Goal: Information Seeking & Learning: Learn about a topic

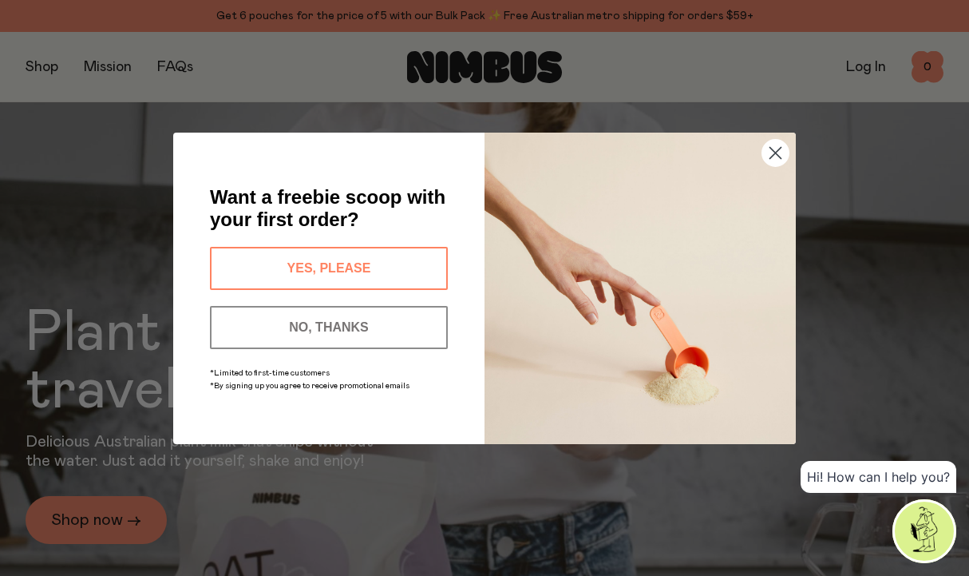
click at [31, 63] on div "Close dialog Want a freebie scoop with your first order? YES, PLEASE NO, THANKS…" at bounding box center [484, 288] width 969 height 576
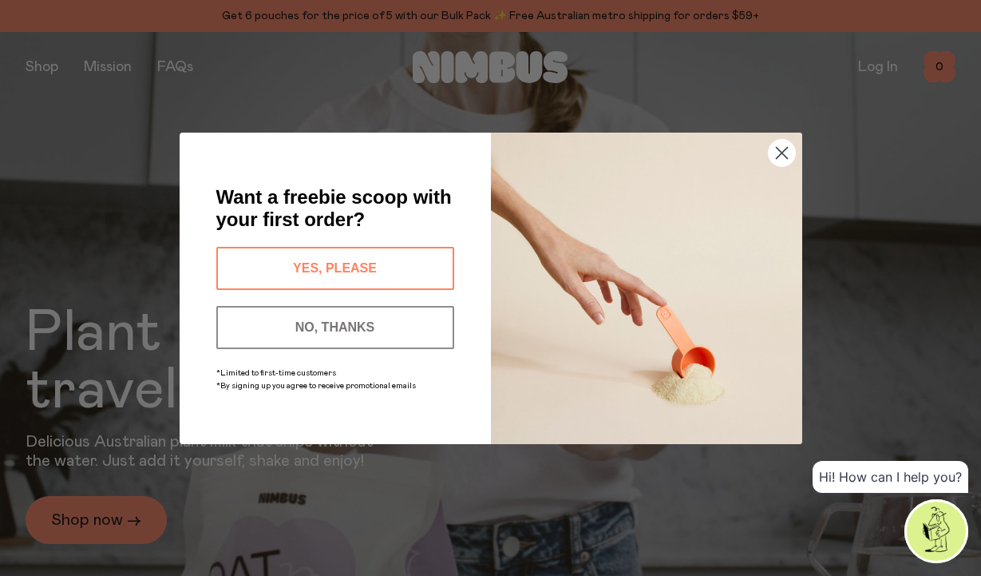
click at [149, 252] on div "Close dialog Want a freebie scoop with your first order? YES, PLEASE NO, THANKS…" at bounding box center [491, 288] width 686 height 375
click at [253, 317] on button "NO, THANKS" at bounding box center [335, 327] width 238 height 43
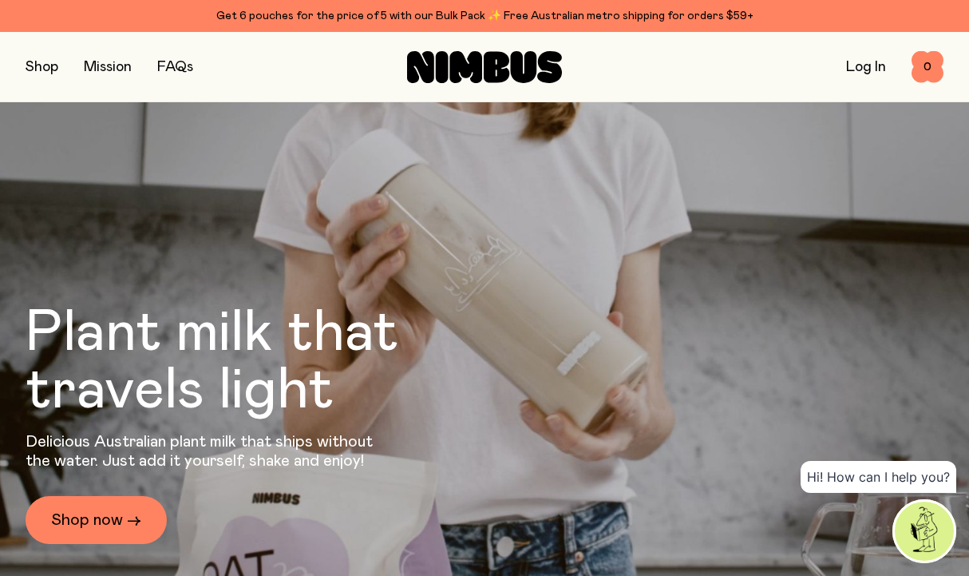
click at [51, 68] on button "button" at bounding box center [42, 67] width 33 height 22
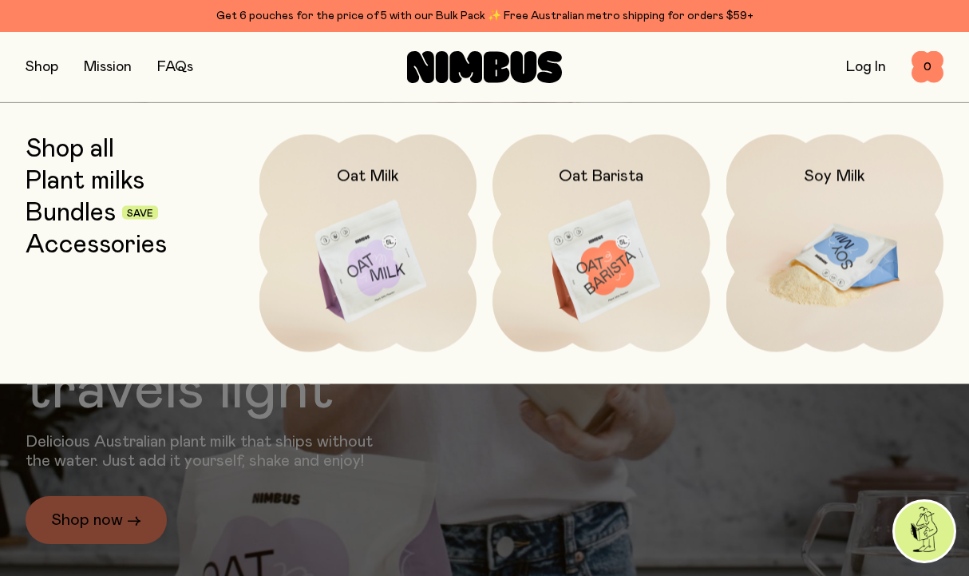
click at [843, 271] on img at bounding box center [835, 261] width 218 height 255
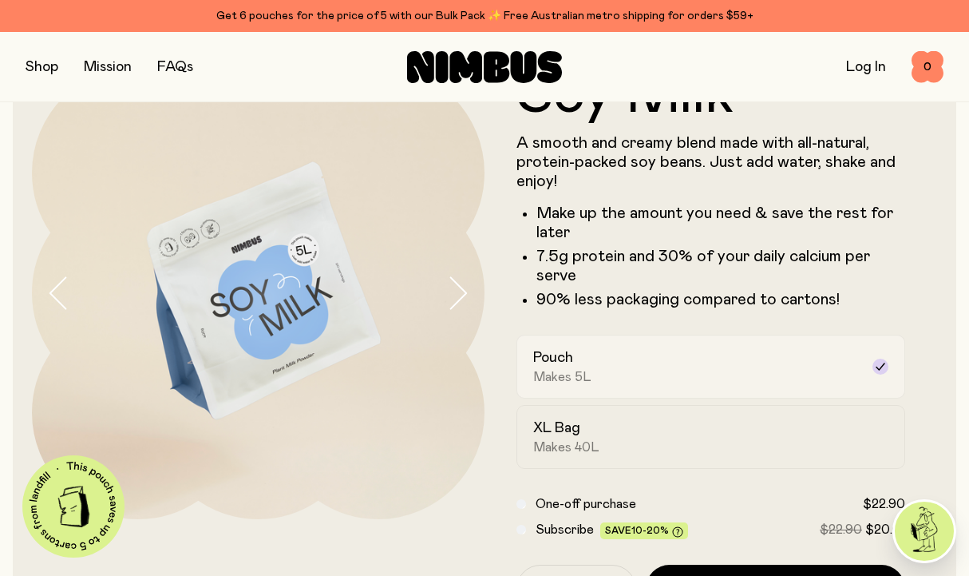
scroll to position [69, 0]
click at [764, 413] on label "XL Bag Makes 40L" at bounding box center [710, 436] width 389 height 64
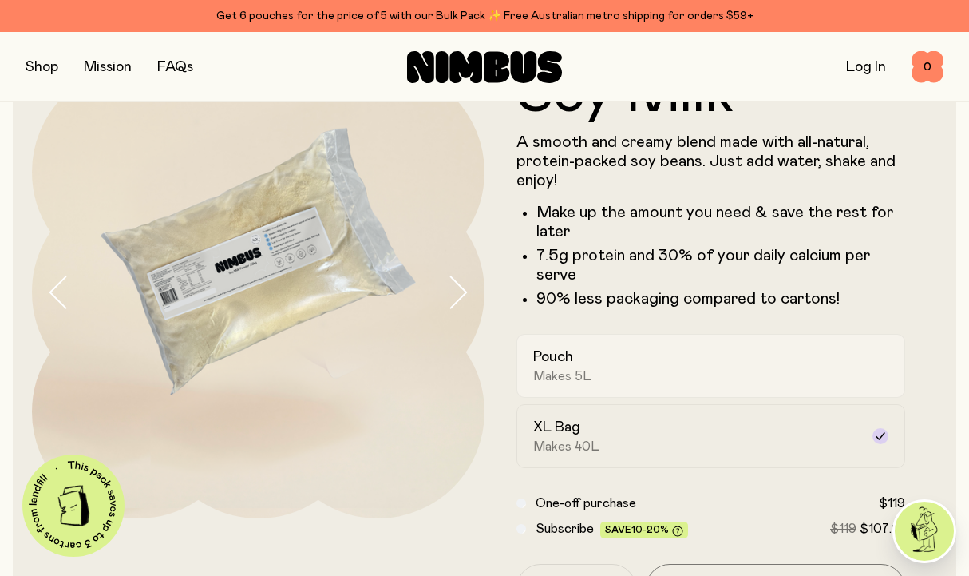
click at [758, 369] on div "Pouch Makes 5L" at bounding box center [696, 365] width 326 height 37
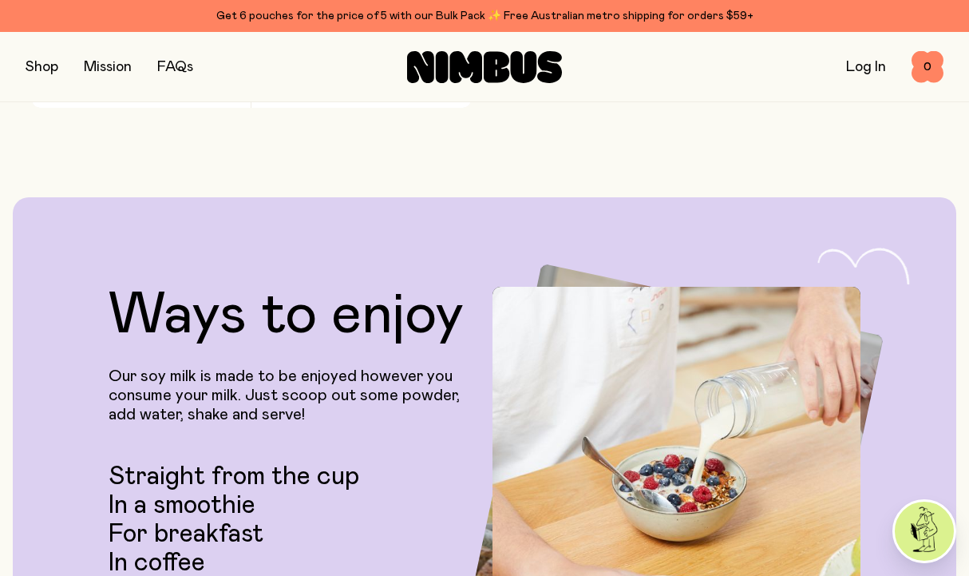
scroll to position [2685, 0]
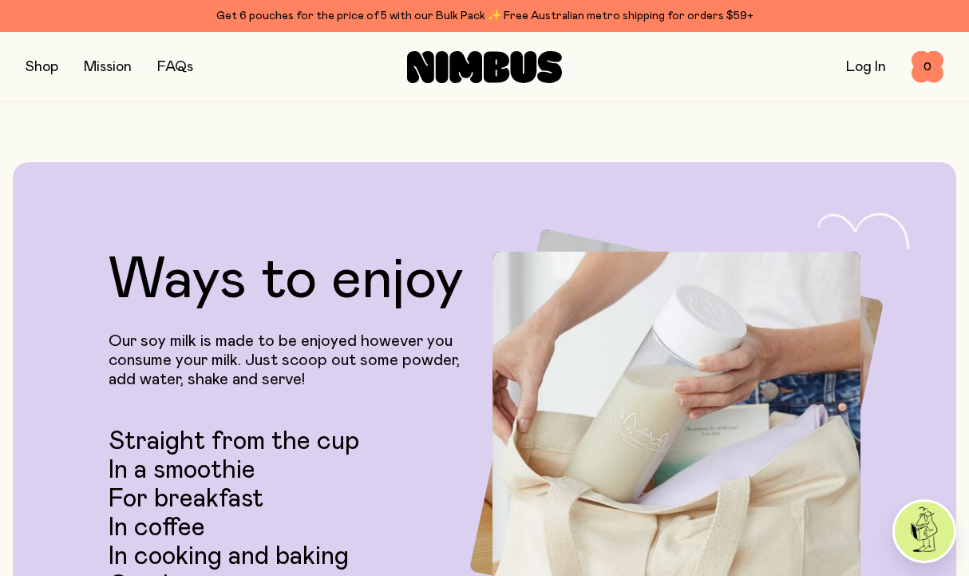
click at [43, 56] on button "button" at bounding box center [42, 67] width 33 height 22
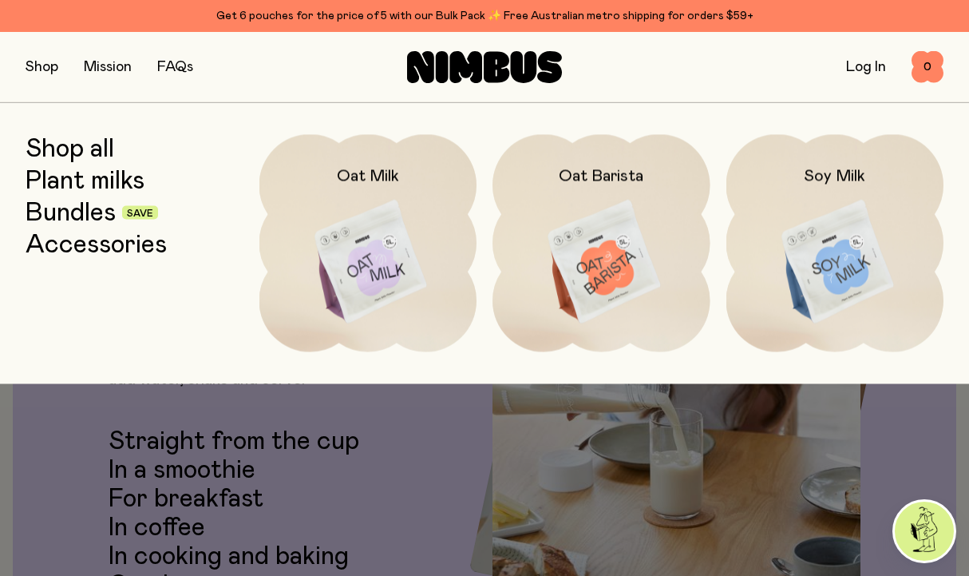
click at [90, 150] on link "Shop all" at bounding box center [70, 148] width 89 height 29
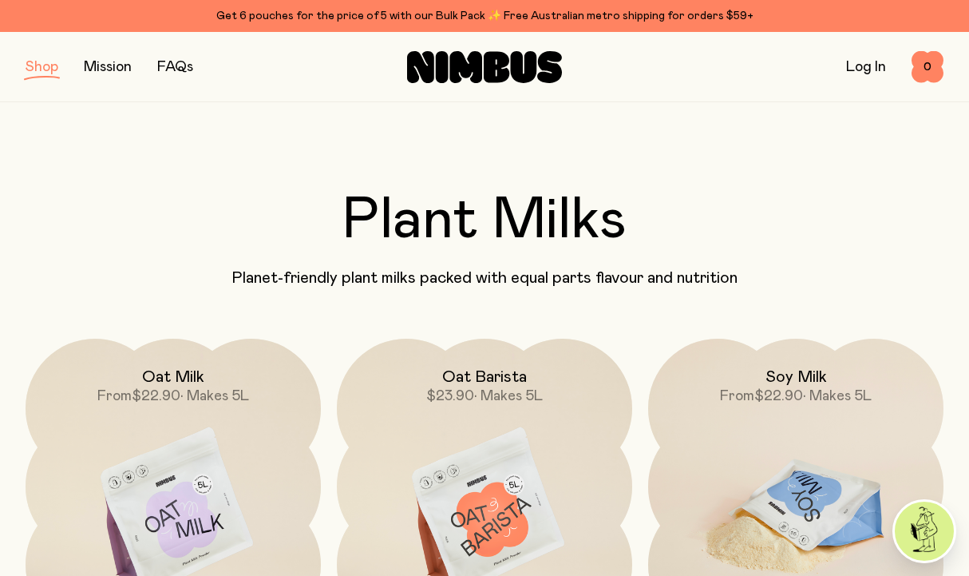
click at [831, 444] on img at bounding box center [795, 511] width 295 height 347
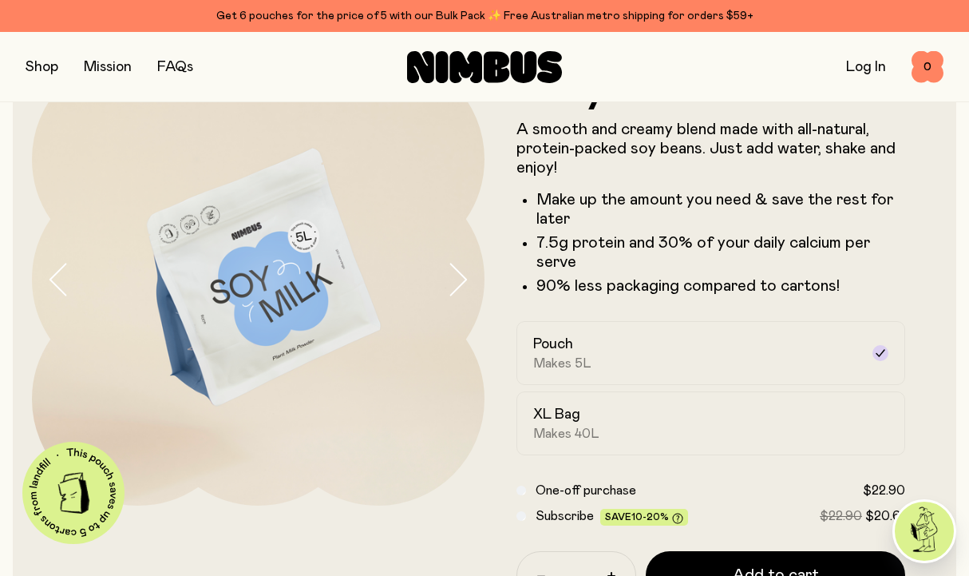
scroll to position [82, 0]
click at [462, 278] on icon "button" at bounding box center [457, 279] width 22 height 34
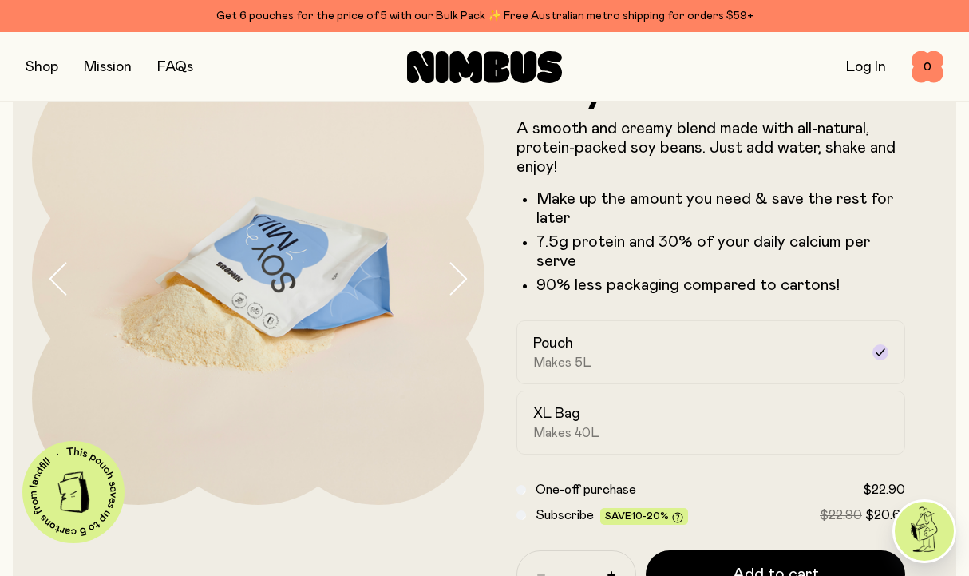
click at [462, 278] on icon "button" at bounding box center [457, 279] width 22 height 34
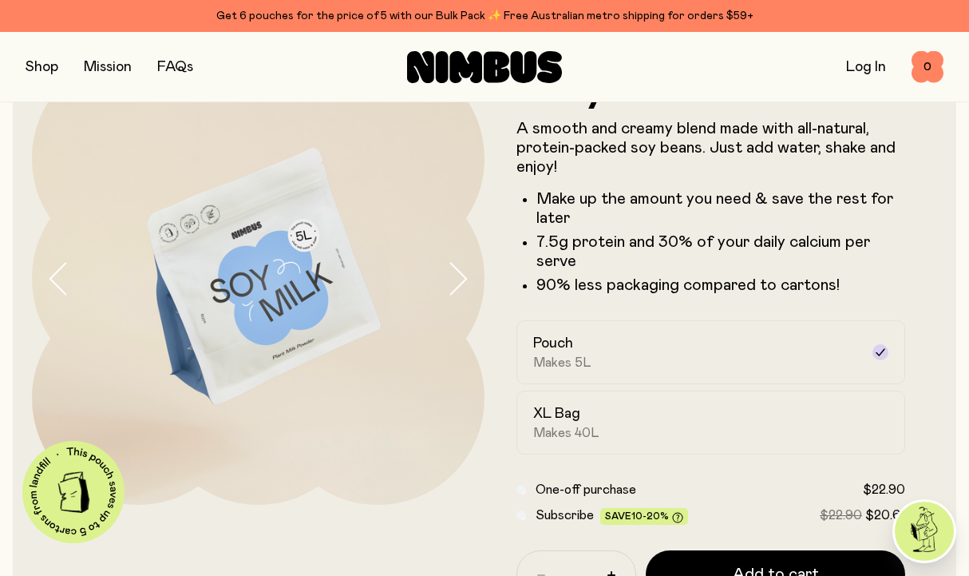
click at [462, 278] on icon "button" at bounding box center [457, 279] width 22 height 34
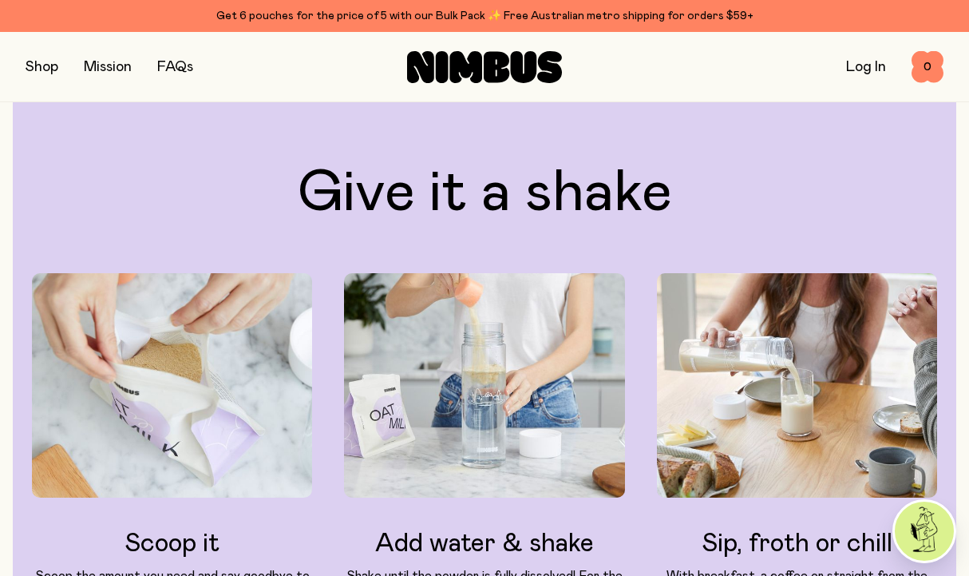
scroll to position [1681, 0]
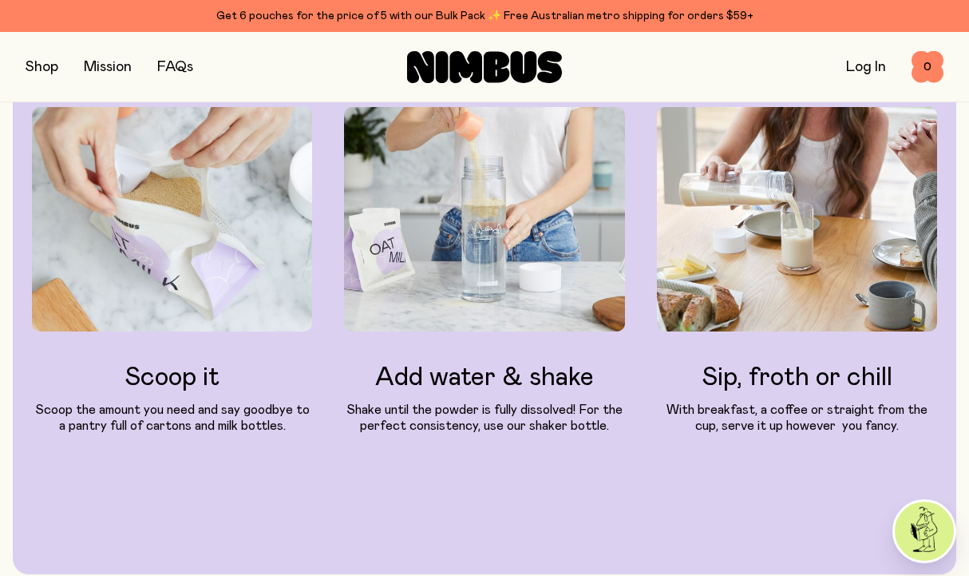
click at [180, 61] on link "FAQs" at bounding box center [175, 67] width 36 height 14
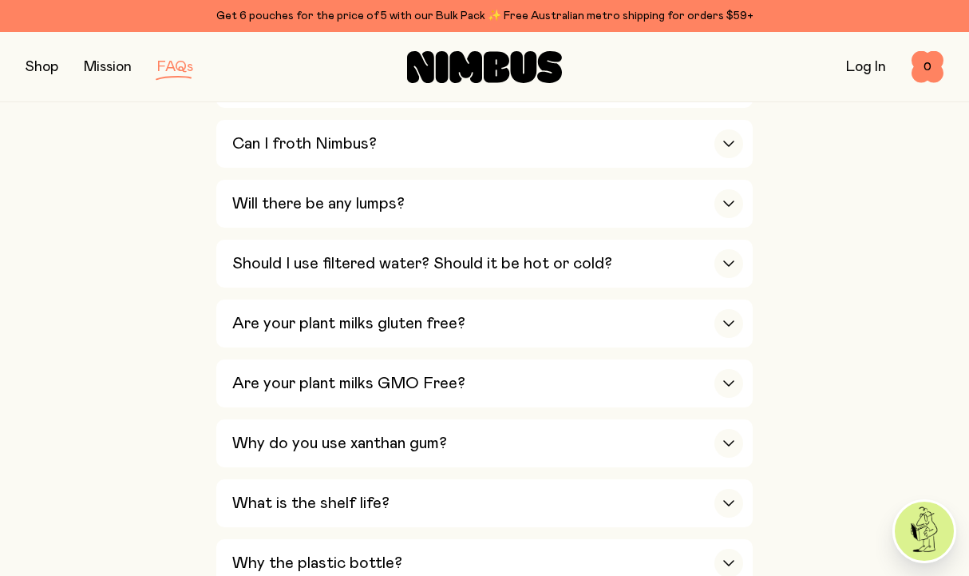
scroll to position [966, 0]
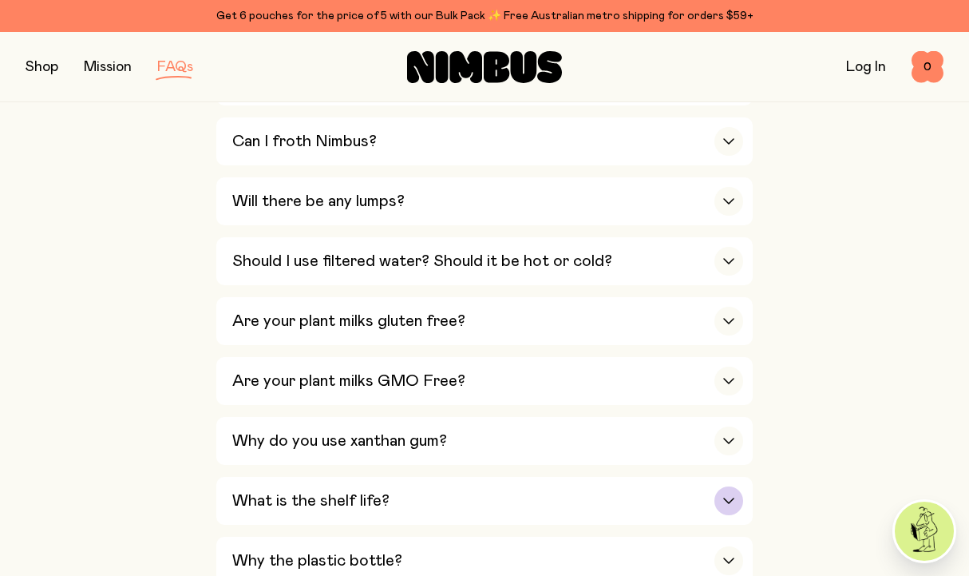
click at [393, 508] on div "What is the shelf life?" at bounding box center [487, 501] width 511 height 48
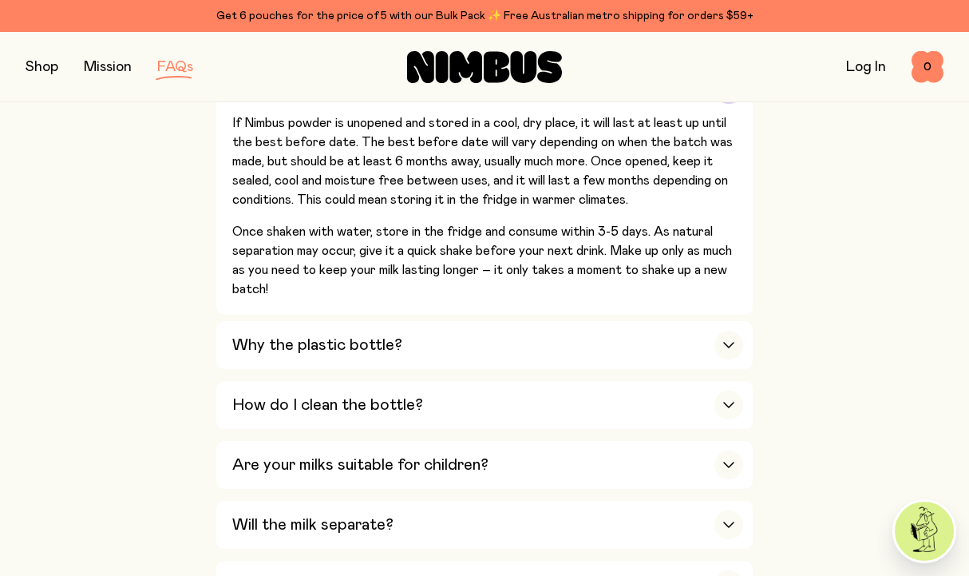
scroll to position [1381, 0]
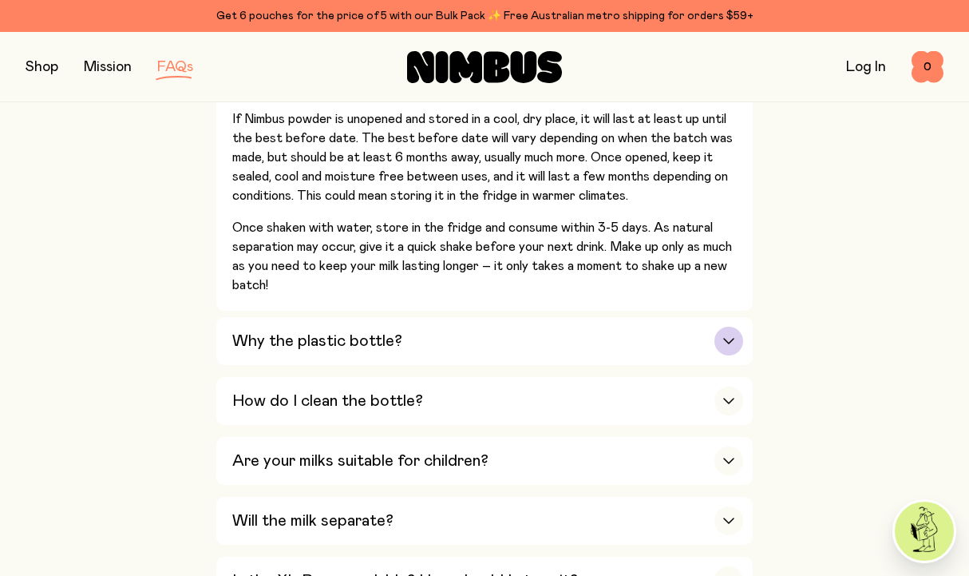
click at [334, 347] on h3 "Why the plastic bottle?" at bounding box center [317, 340] width 170 height 19
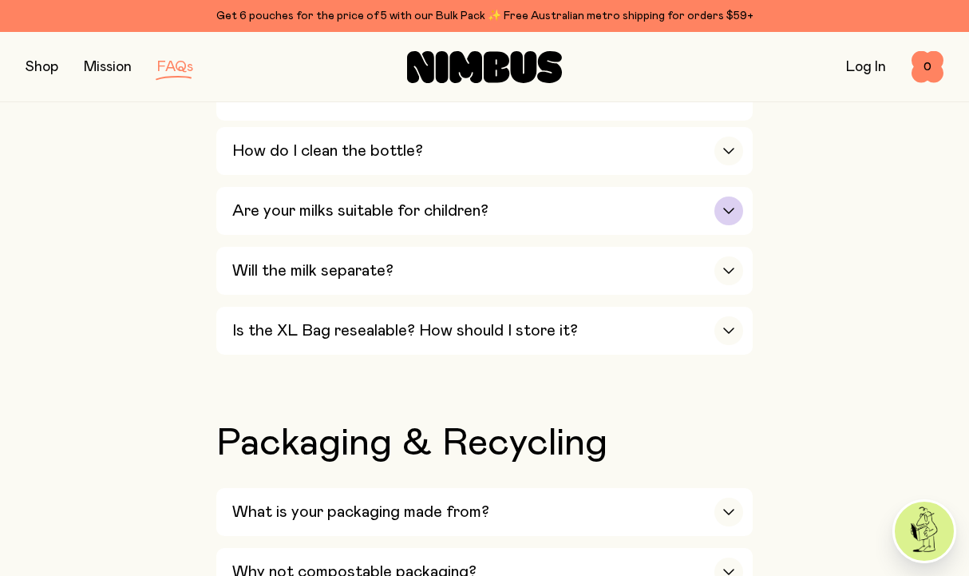
scroll to position [1856, 0]
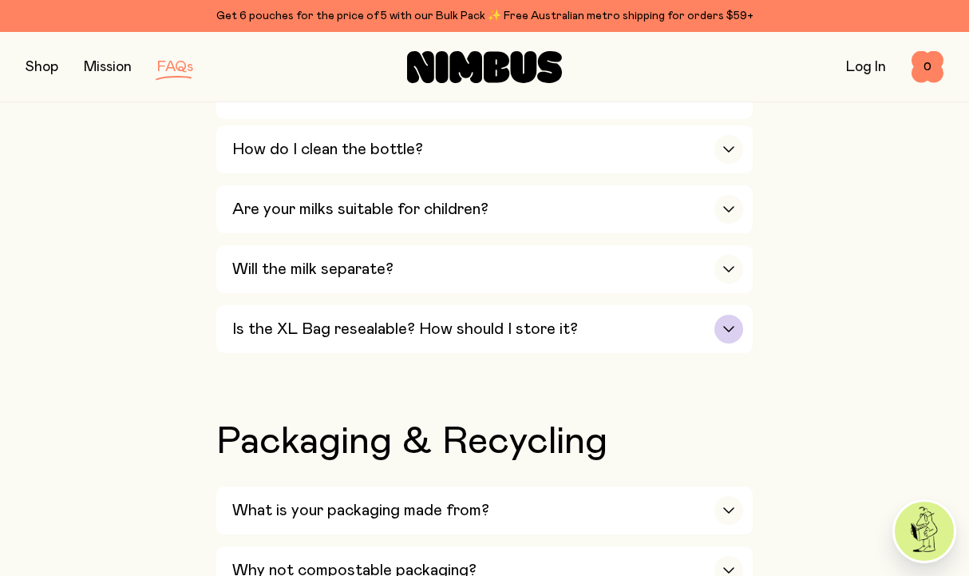
click at [385, 326] on h3 "Is the XL Bag resealable? How should I store it?" at bounding box center [405, 328] width 346 height 19
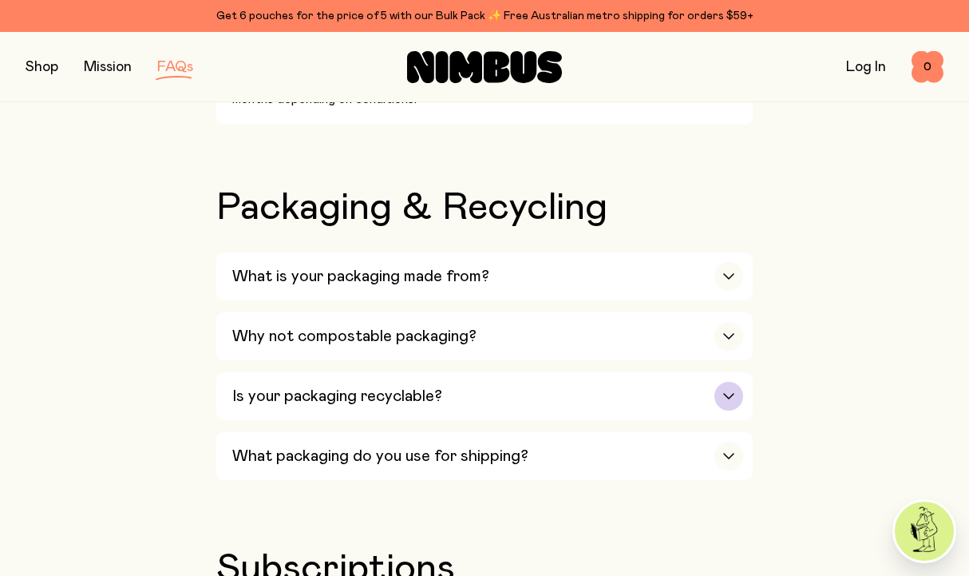
scroll to position [1760, 0]
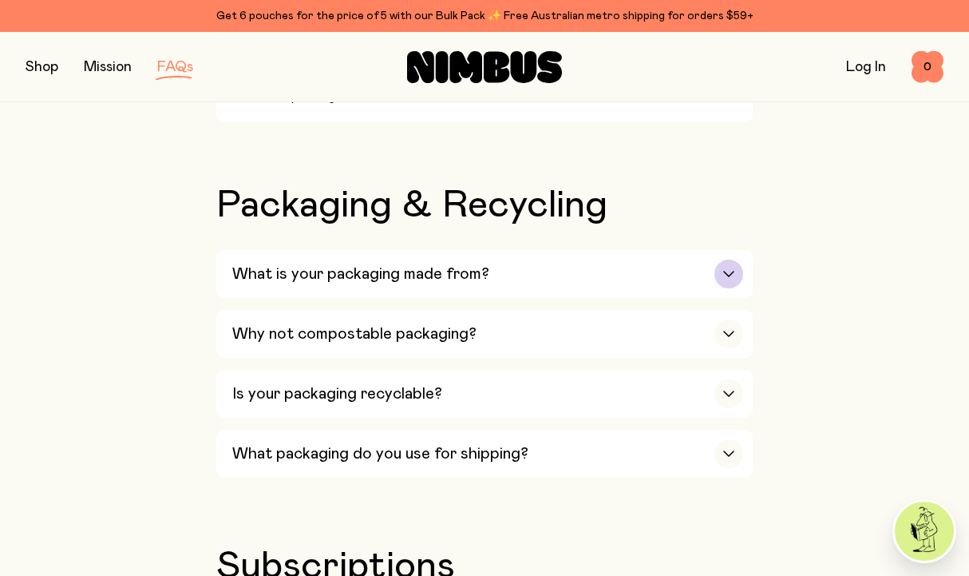
click at [359, 283] on h3 "What is your packaging made from?" at bounding box center [360, 273] width 257 height 19
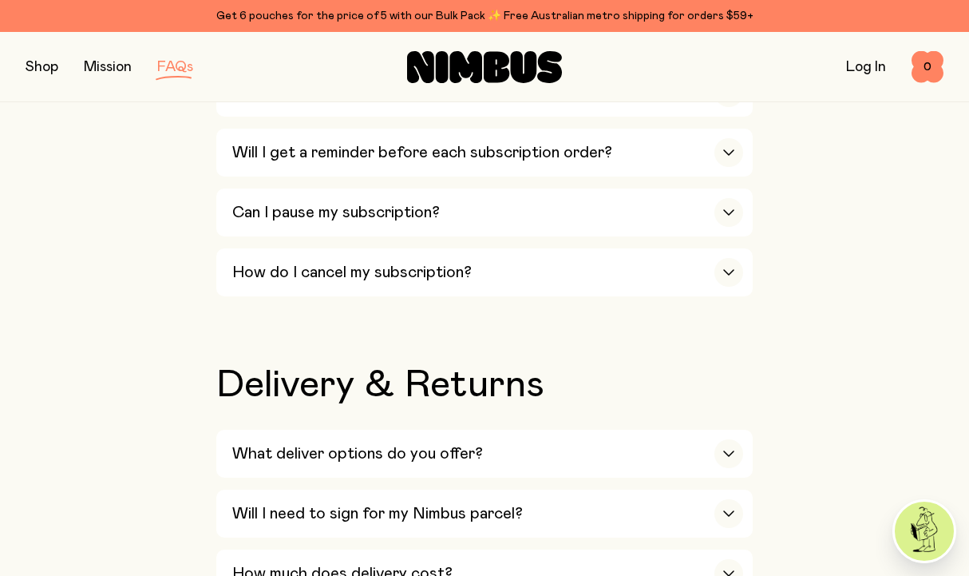
scroll to position [2669, 0]
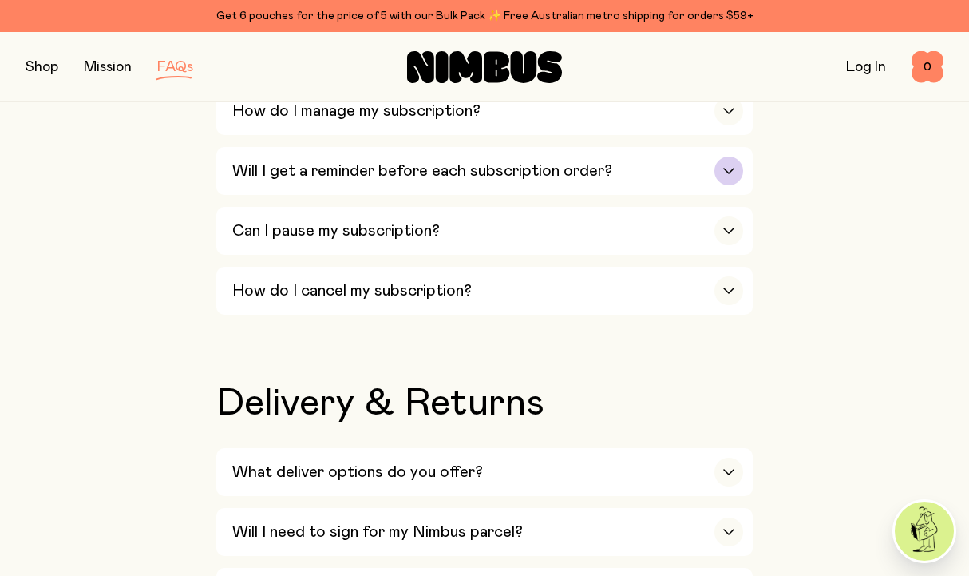
click at [345, 169] on div "Will I get a reminder before each subscription order?" at bounding box center [487, 171] width 511 height 48
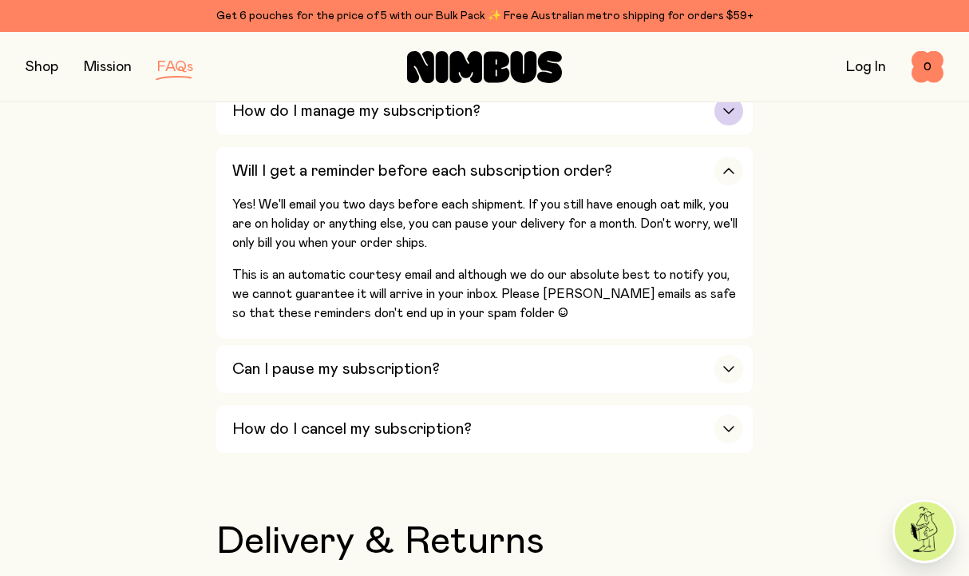
click at [291, 112] on h3 "How do I manage my subscription?" at bounding box center [356, 110] width 248 height 19
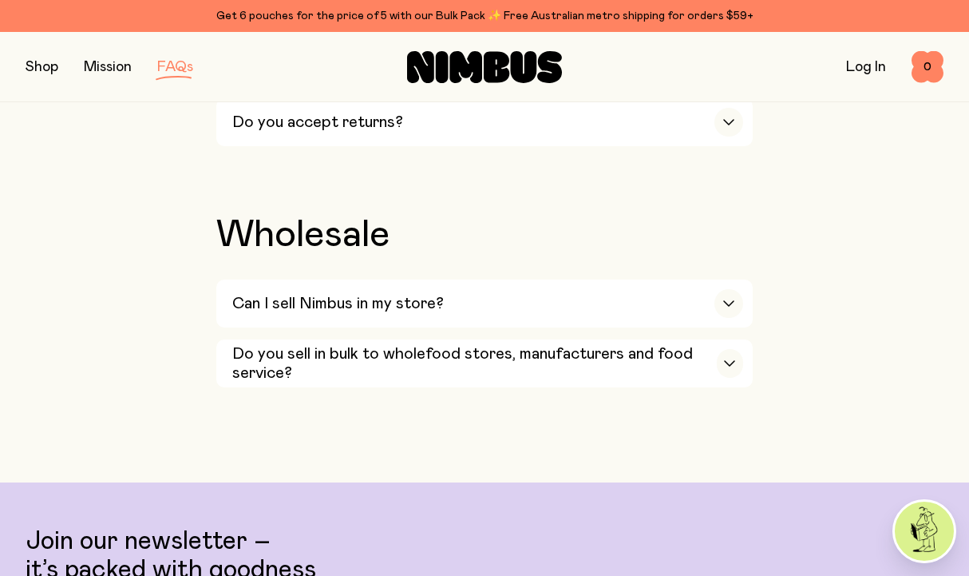
scroll to position [3445, 0]
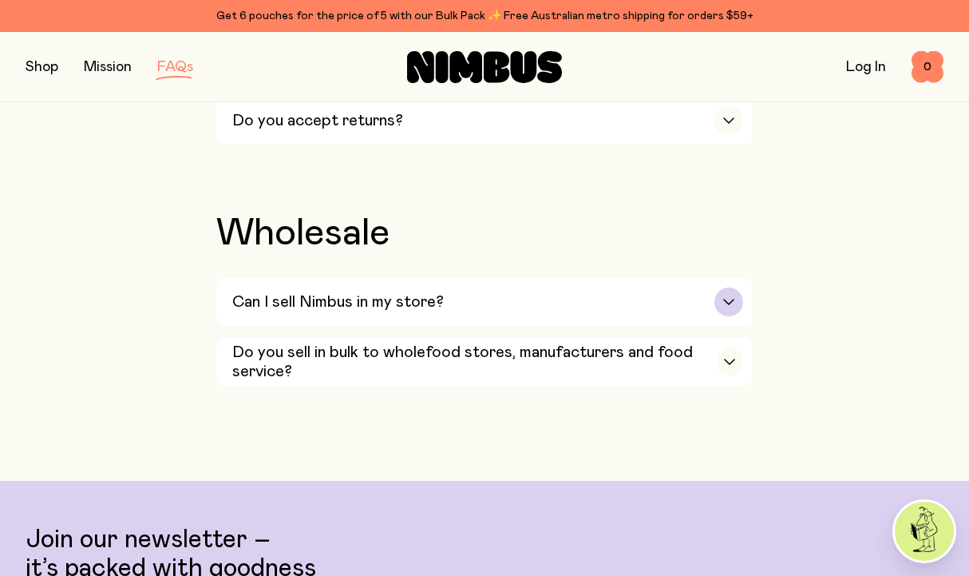
click at [386, 311] on h3 "Can I sell Nimbus in my store?" at bounding box center [338, 301] width 212 height 19
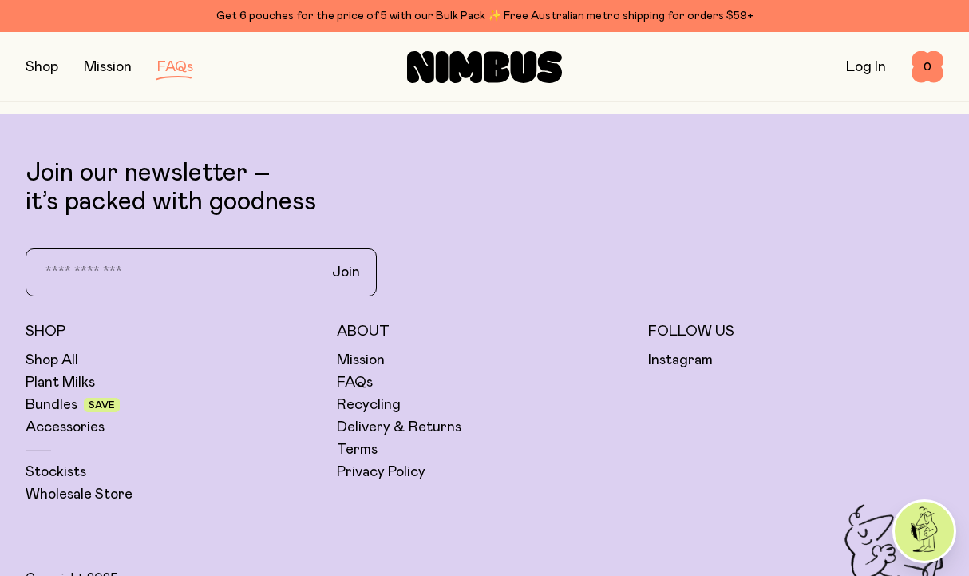
scroll to position [3876, 0]
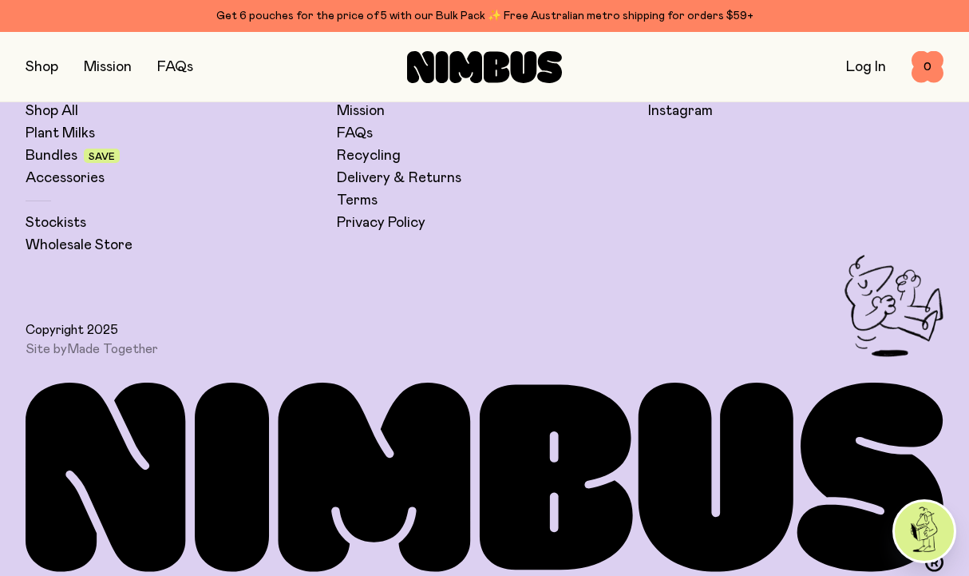
scroll to position [1583, 0]
